Goal: Transaction & Acquisition: Book appointment/travel/reservation

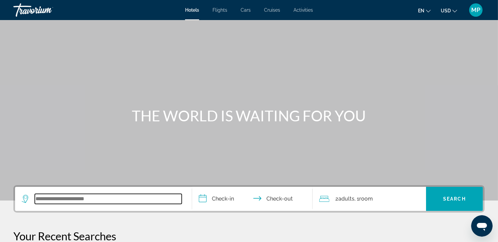
click at [40, 204] on input "Search widget" at bounding box center [108, 199] width 147 height 10
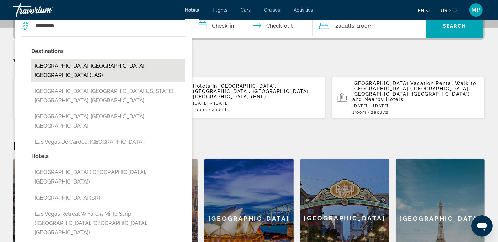
drag, startPoint x: 53, startPoint y: 40, endPoint x: 102, endPoint y: 84, distance: 66.4
click at [102, 82] on button "[GEOGRAPHIC_DATA], [GEOGRAPHIC_DATA], [GEOGRAPHIC_DATA] (LAS)" at bounding box center [108, 71] width 154 height 22
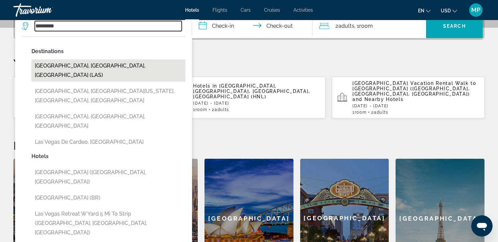
type input "**********"
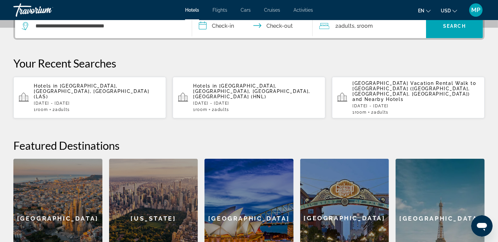
click at [224, 38] on input "**********" at bounding box center [253, 27] width 123 height 26
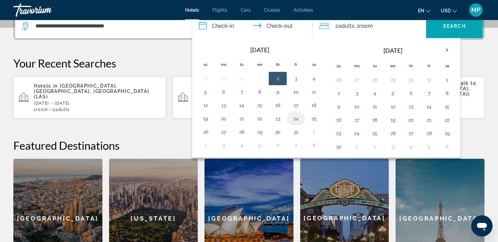
click at [299, 123] on button "24" at bounding box center [295, 118] width 11 height 9
click at [206, 137] on button "26" at bounding box center [205, 131] width 11 height 9
type input "**********"
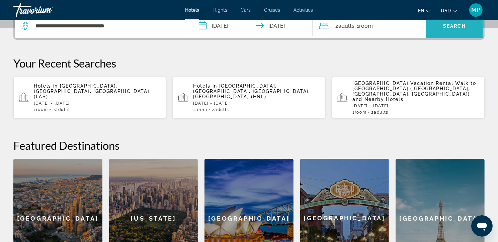
click at [452, 30] on span "Search widget" at bounding box center [454, 26] width 57 height 16
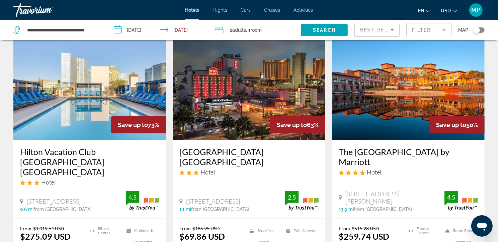
scroll to position [51, 0]
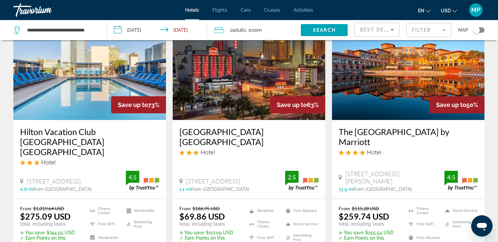
click at [430, 110] on div "Save up to 50%" at bounding box center [456, 104] width 55 height 17
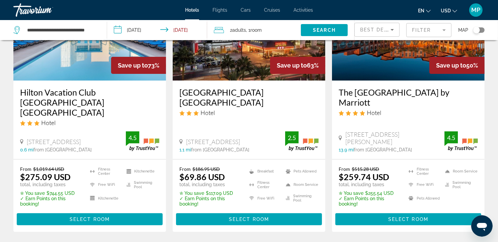
scroll to position [120, 0]
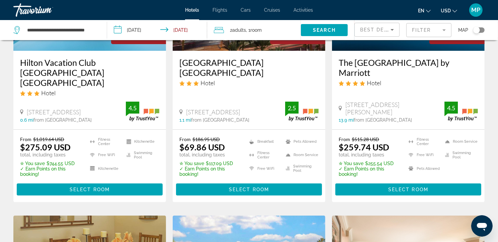
click at [133, 33] on input "**********" at bounding box center [158, 31] width 103 height 22
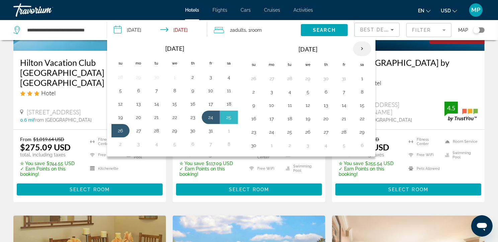
click at [364, 53] on th "Next month" at bounding box center [362, 48] width 18 height 15
click at [349, 123] on button "20" at bounding box center [344, 118] width 11 height 9
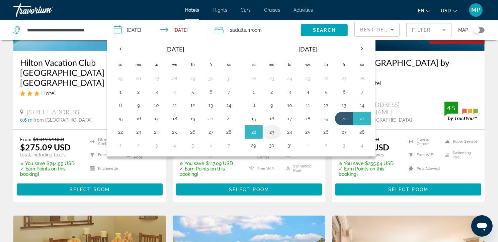
click at [275, 137] on button "23" at bounding box center [271, 131] width 11 height 9
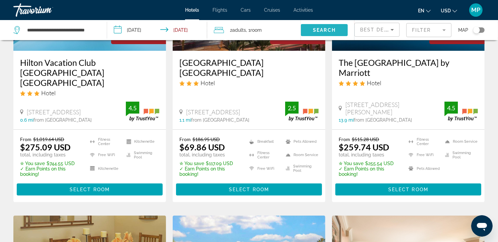
click at [329, 35] on span "Search widget" at bounding box center [324, 30] width 47 height 16
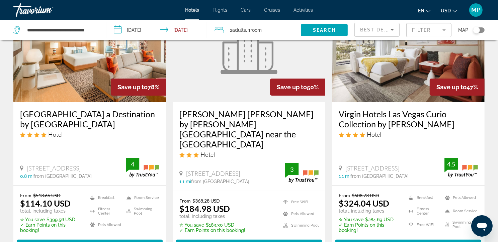
scroll to position [48, 0]
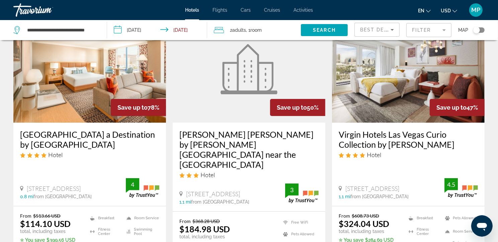
click at [132, 32] on input "**********" at bounding box center [158, 31] width 103 height 22
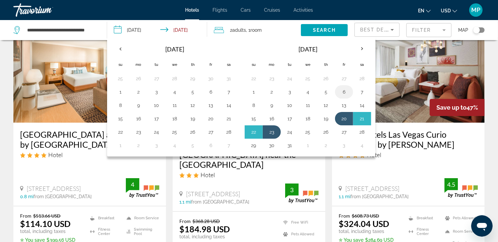
click at [347, 97] on button "6" at bounding box center [344, 91] width 11 height 9
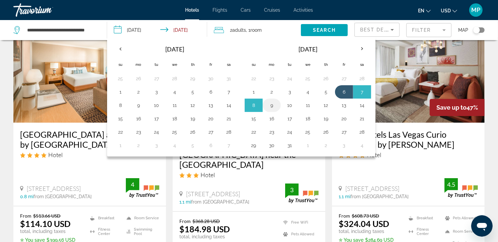
click at [276, 109] on button "9" at bounding box center [271, 105] width 11 height 9
type input "**********"
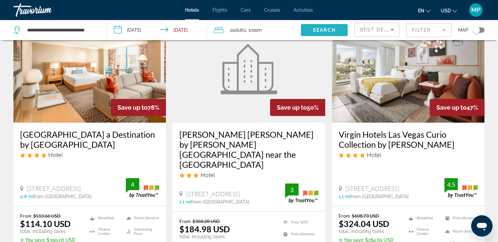
click at [323, 30] on span "Search" at bounding box center [324, 29] width 23 height 5
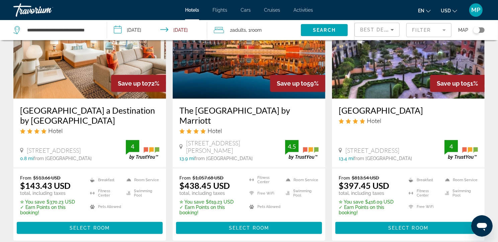
scroll to position [62, 0]
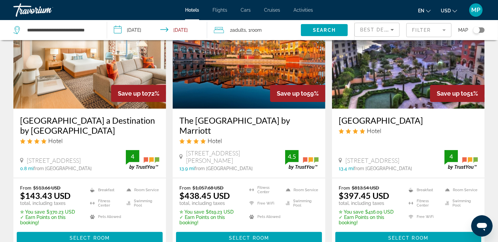
click at [81, 88] on img "Main content" at bounding box center [89, 55] width 153 height 107
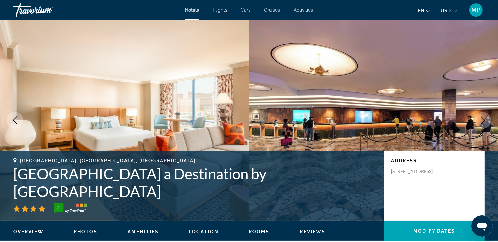
scroll to position [7, 0]
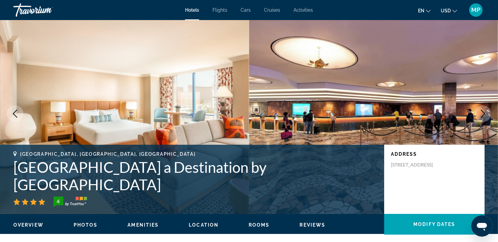
click at [483, 118] on icon "Next image" at bounding box center [483, 114] width 8 height 8
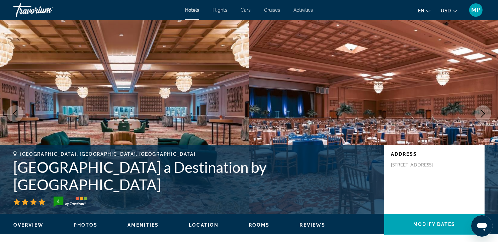
click at [483, 118] on icon "Next image" at bounding box center [483, 114] width 8 height 8
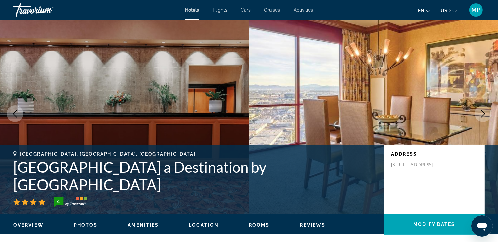
click at [483, 118] on icon "Next image" at bounding box center [483, 114] width 8 height 8
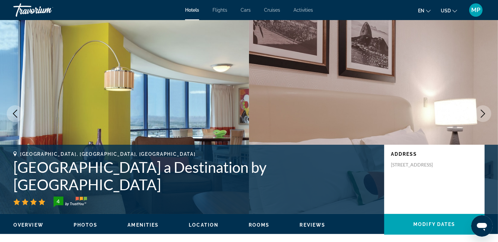
click at [483, 118] on icon "Next image" at bounding box center [483, 114] width 8 height 8
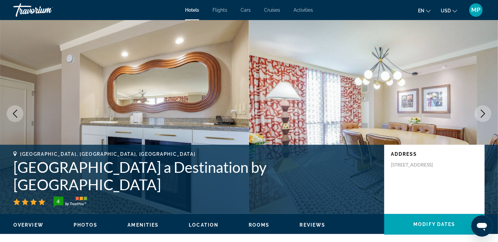
click at [483, 118] on icon "Next image" at bounding box center [483, 114] width 8 height 8
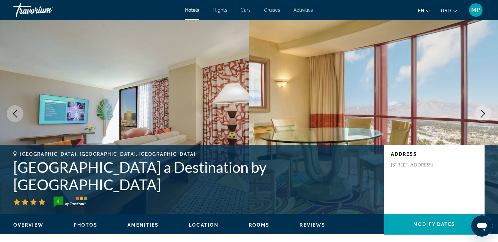
click at [483, 118] on icon "Next image" at bounding box center [483, 114] width 8 height 8
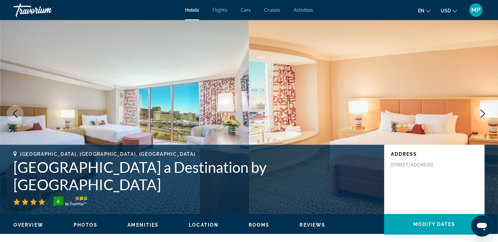
click at [483, 118] on icon "Next image" at bounding box center [483, 114] width 8 height 8
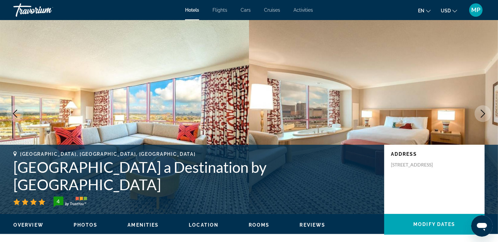
click at [483, 118] on icon "Next image" at bounding box center [483, 114] width 8 height 8
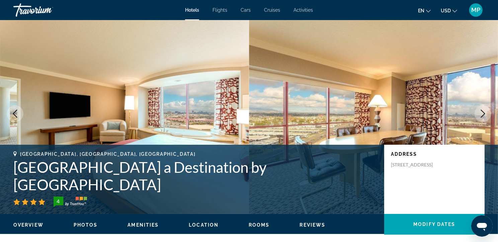
click at [483, 118] on icon "Next image" at bounding box center [483, 114] width 8 height 8
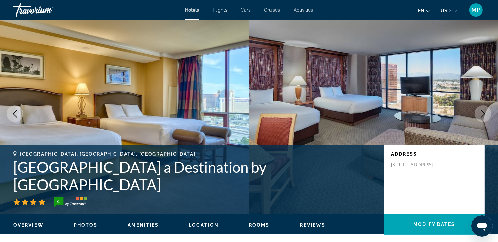
click at [477, 122] on button "Next image" at bounding box center [483, 113] width 17 height 17
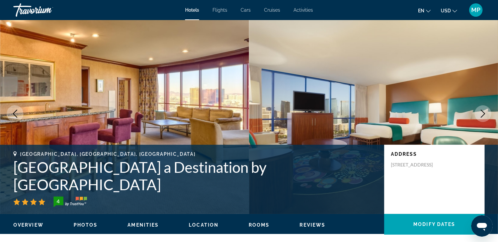
click at [478, 122] on button "Next image" at bounding box center [483, 113] width 17 height 17
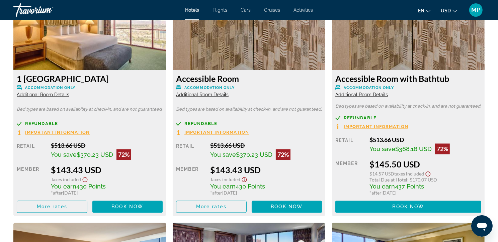
scroll to position [905, 0]
